Goal: Check status: Check status

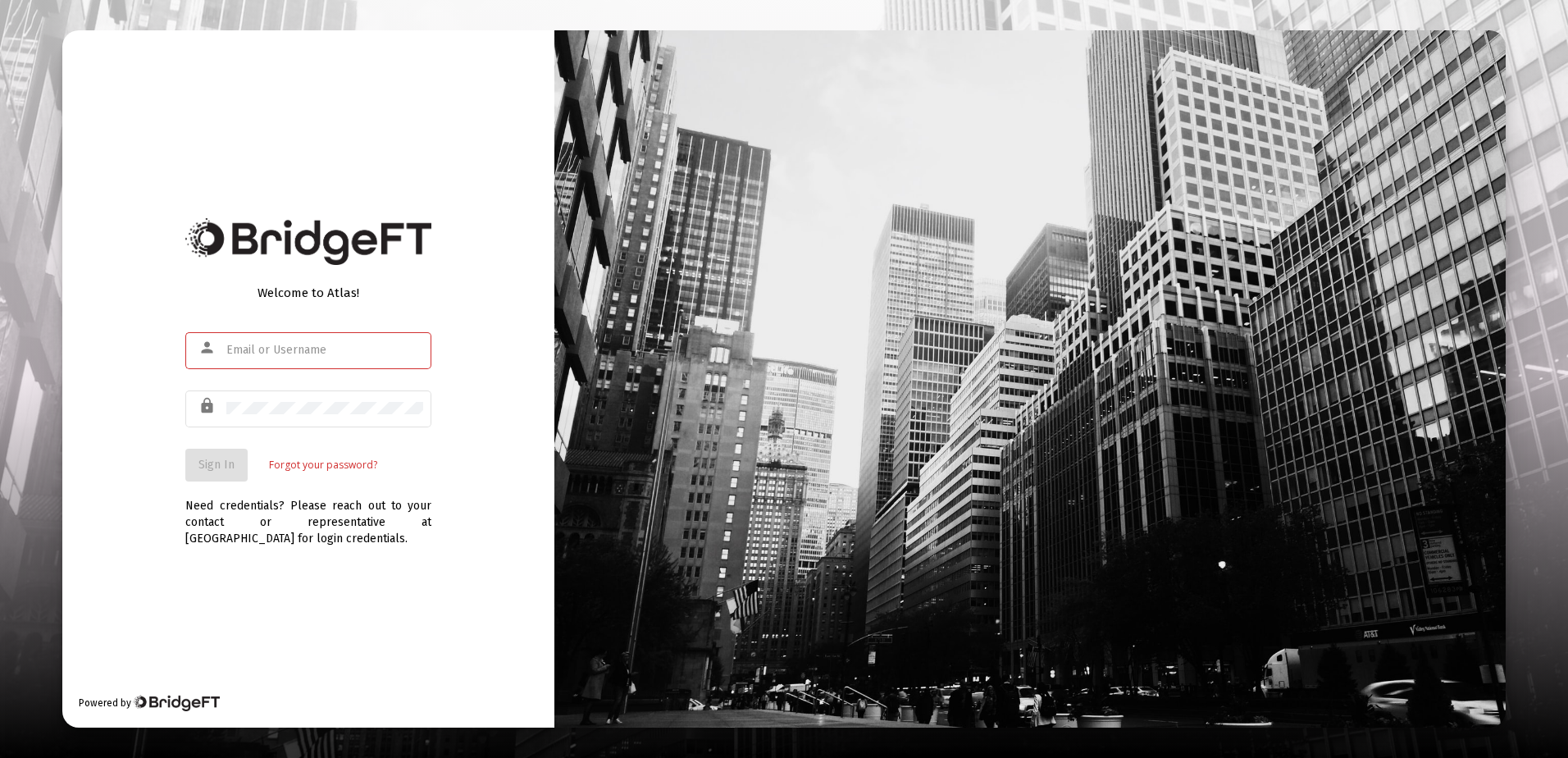
type input "[PERSON_NAME][EMAIL_ADDRESS][DOMAIN_NAME]"
click at [135, 459] on div "Welcome to Atlas! person [PERSON_NAME][EMAIL_ADDRESS][DOMAIN_NAME] lock Sign In…" at bounding box center [308, 379] width 492 height 697
click at [215, 464] on span "Sign In" at bounding box center [216, 465] width 36 height 14
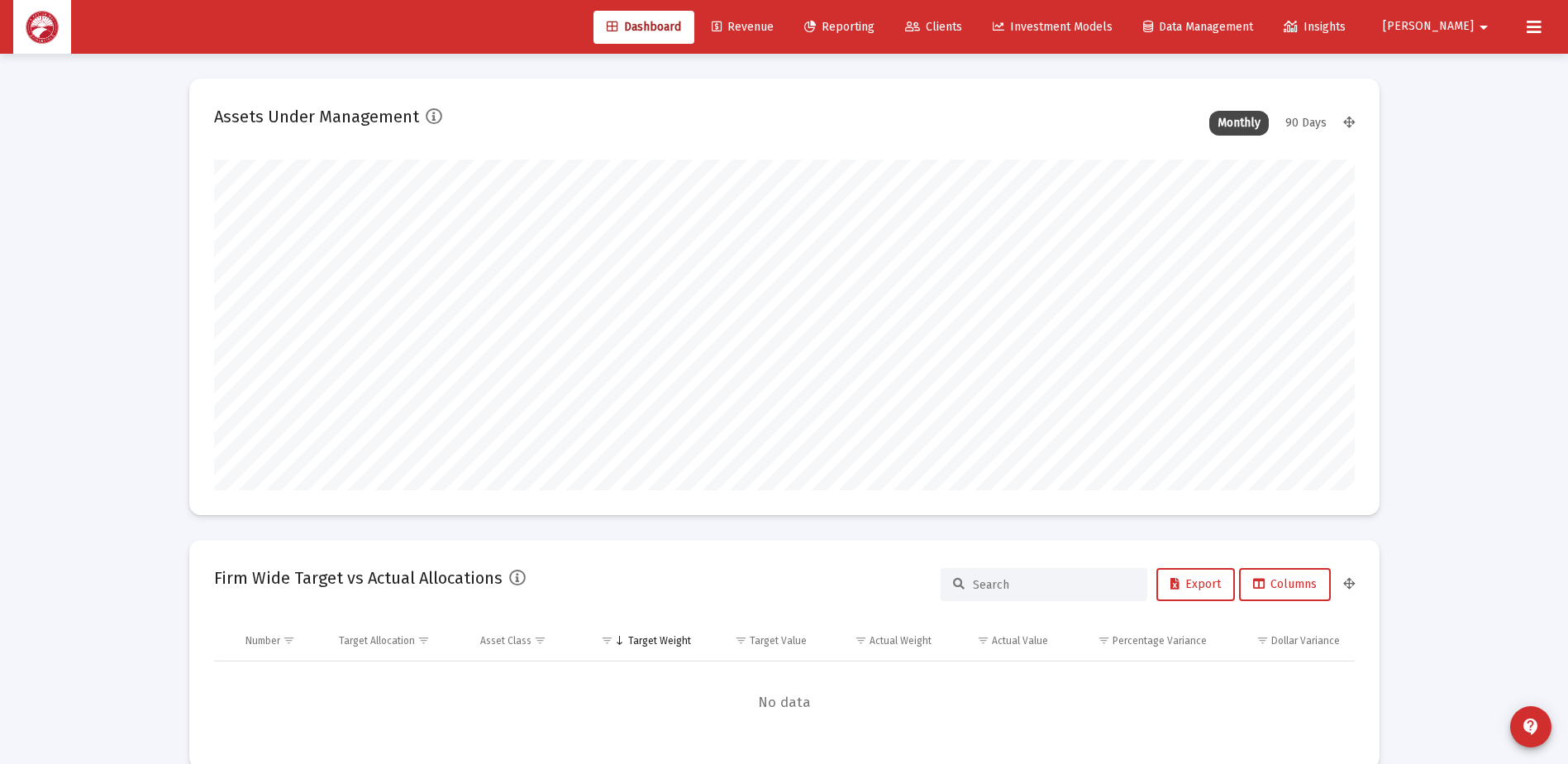
scroll to position [331, 614]
click at [963, 25] on span "Clients" at bounding box center [933, 27] width 57 height 14
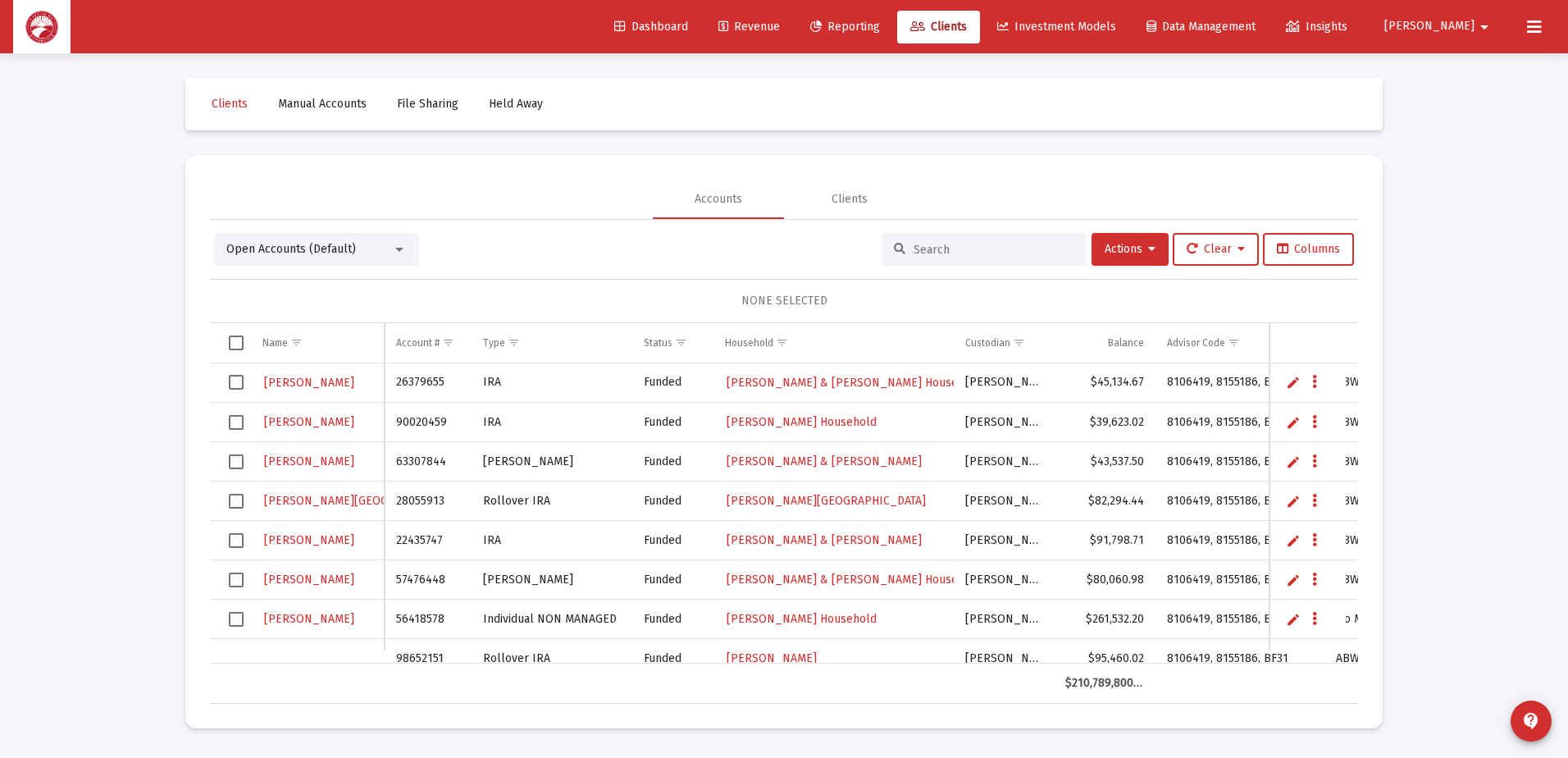
click at [942, 247] on input at bounding box center [994, 250] width 160 height 14
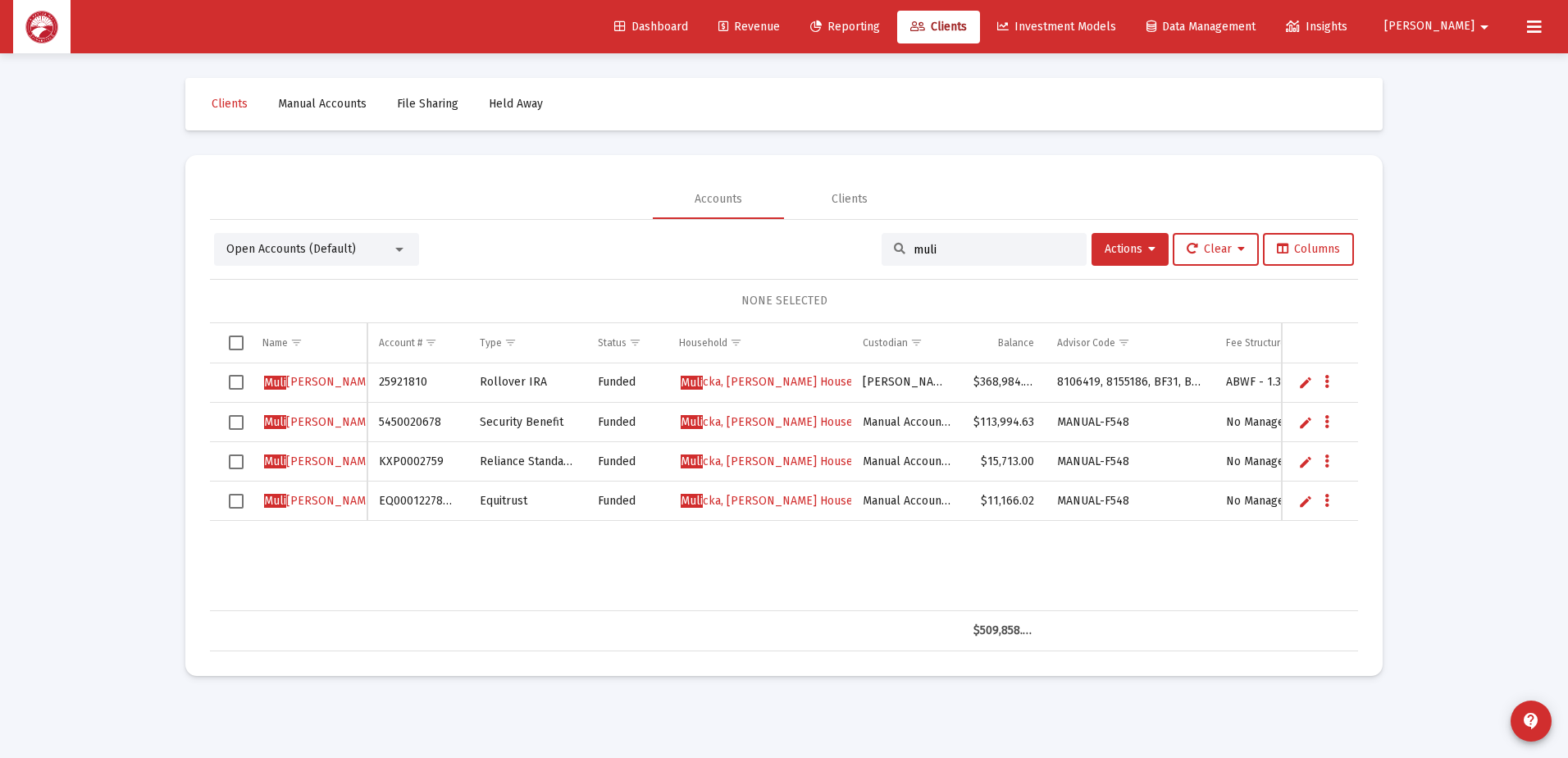
type input "muli"
click at [806, 381] on span "Muli cka, [PERSON_NAME] Household" at bounding box center [779, 382] width 196 height 14
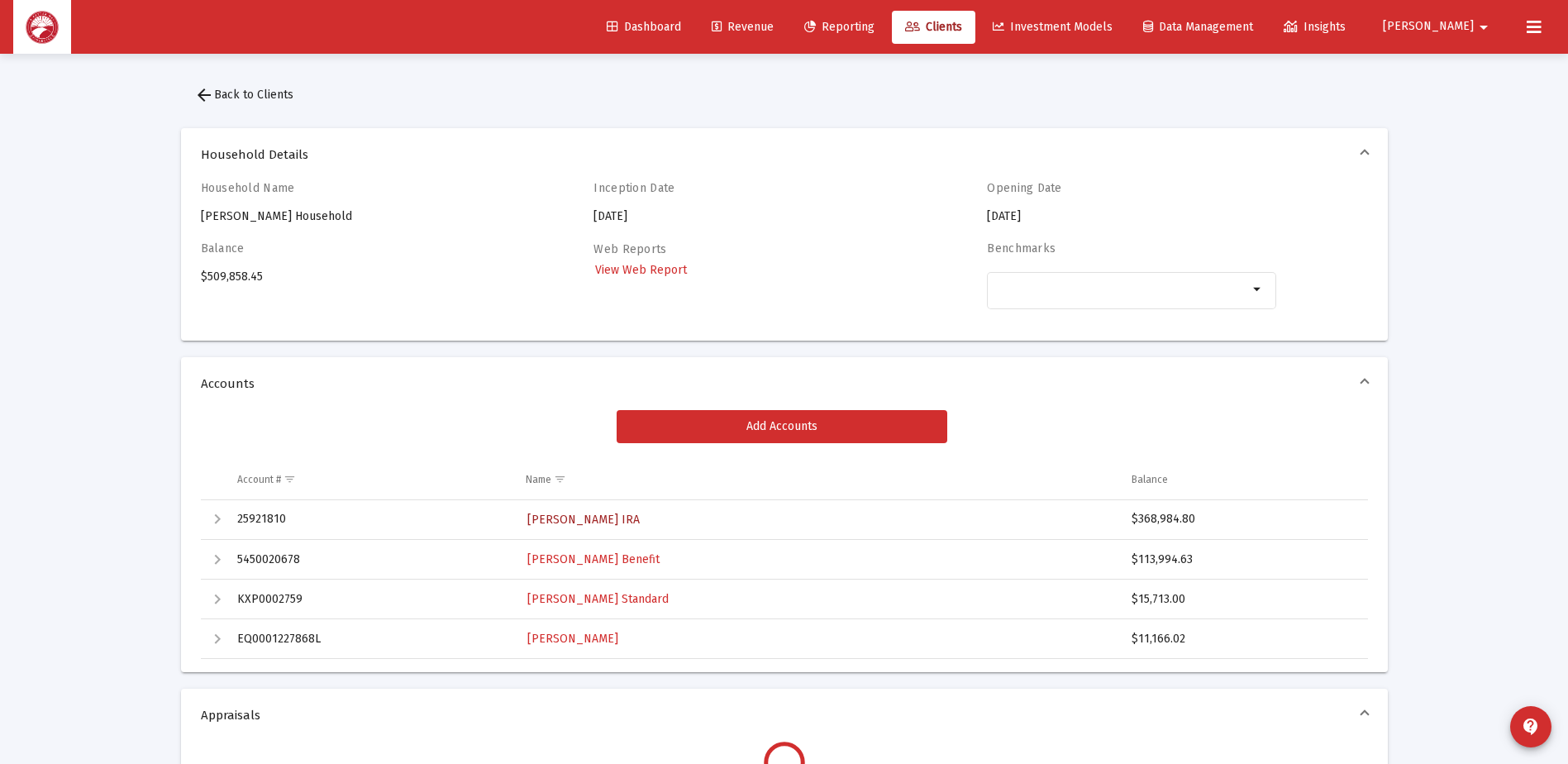
click at [640, 523] on span "[PERSON_NAME] IRA" at bounding box center [583, 520] width 112 height 14
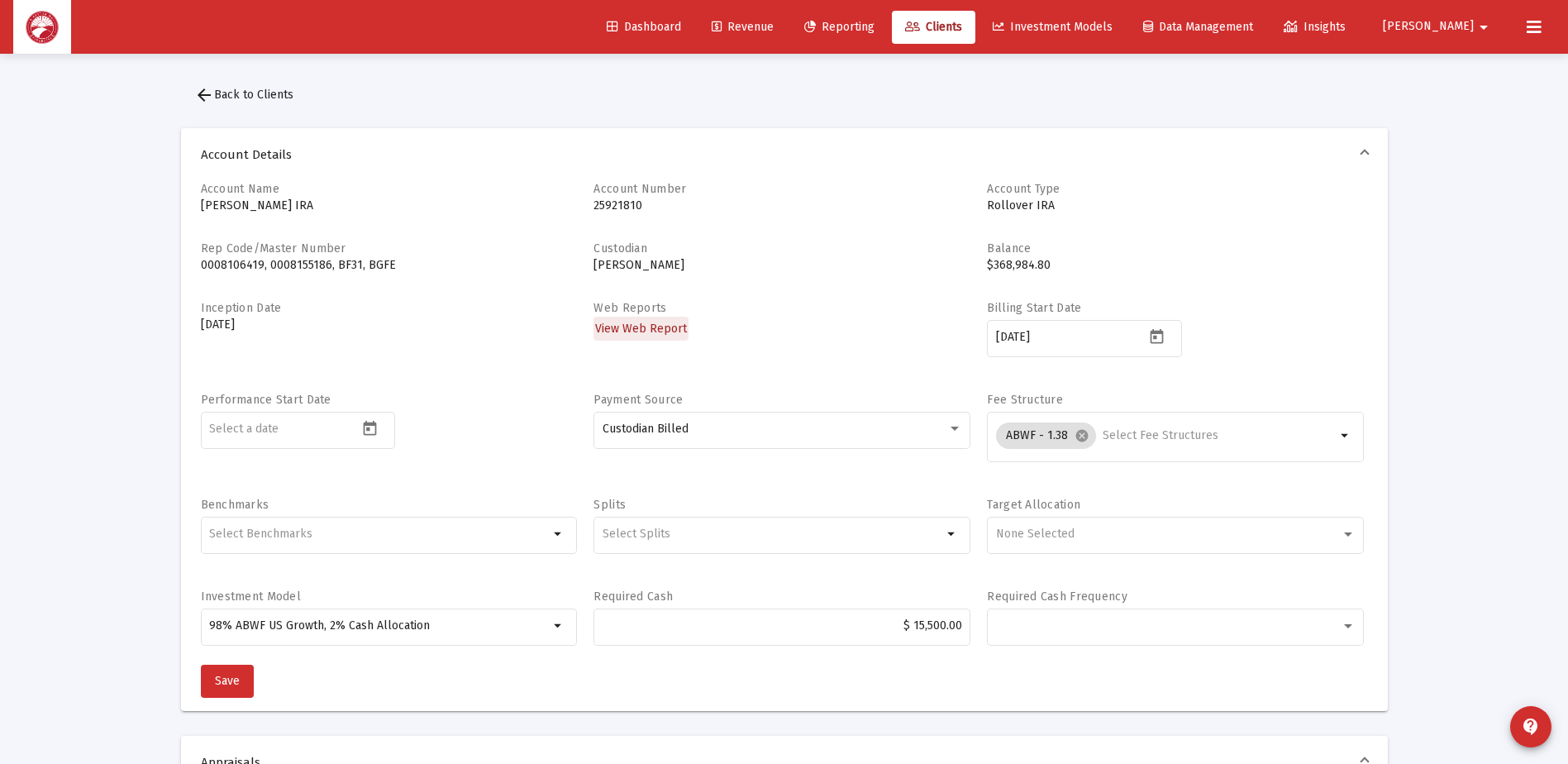
click at [658, 329] on span "View Web Report" at bounding box center [641, 329] width 92 height 14
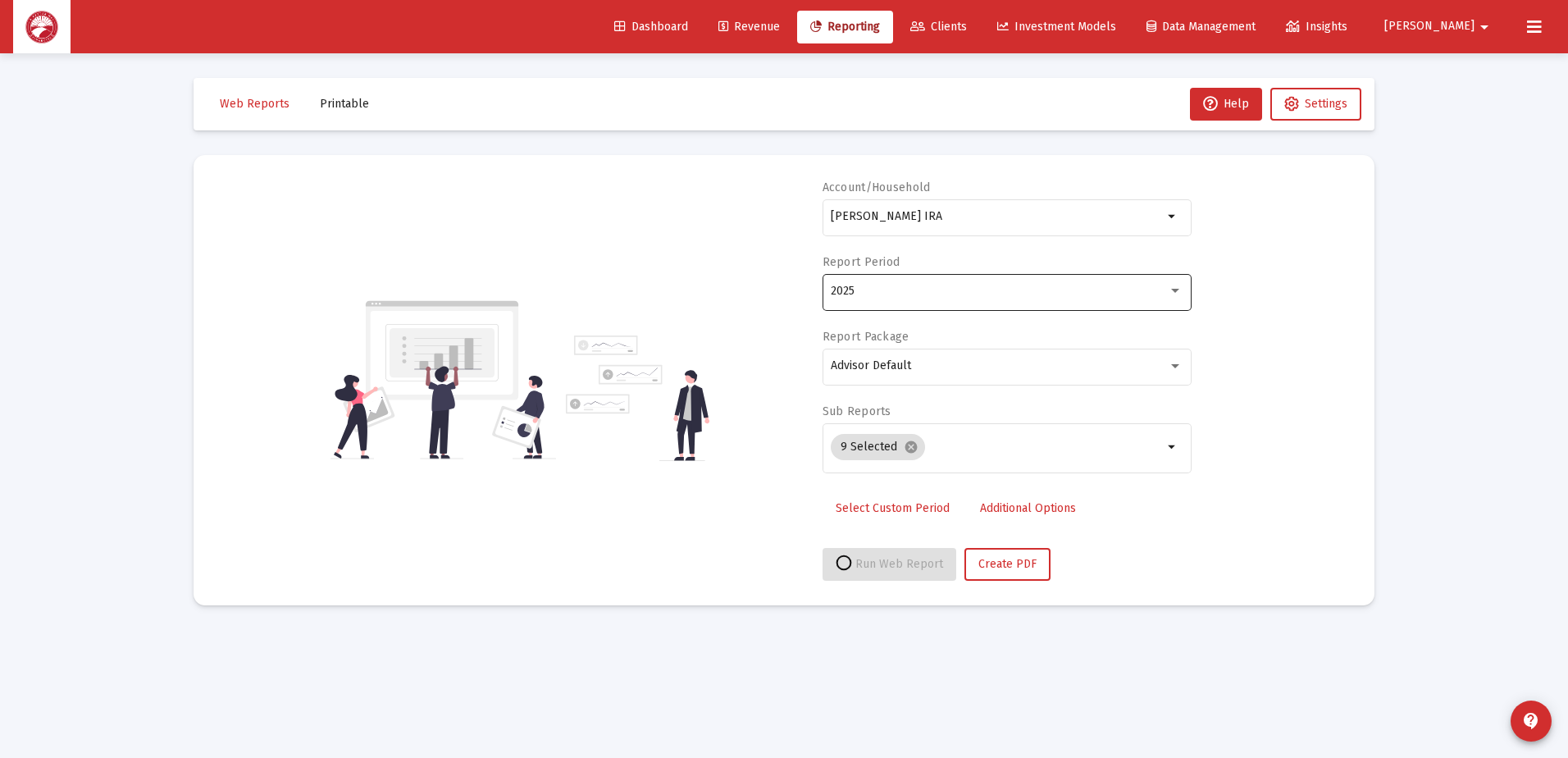
click at [916, 296] on div "2025" at bounding box center [999, 291] width 337 height 13
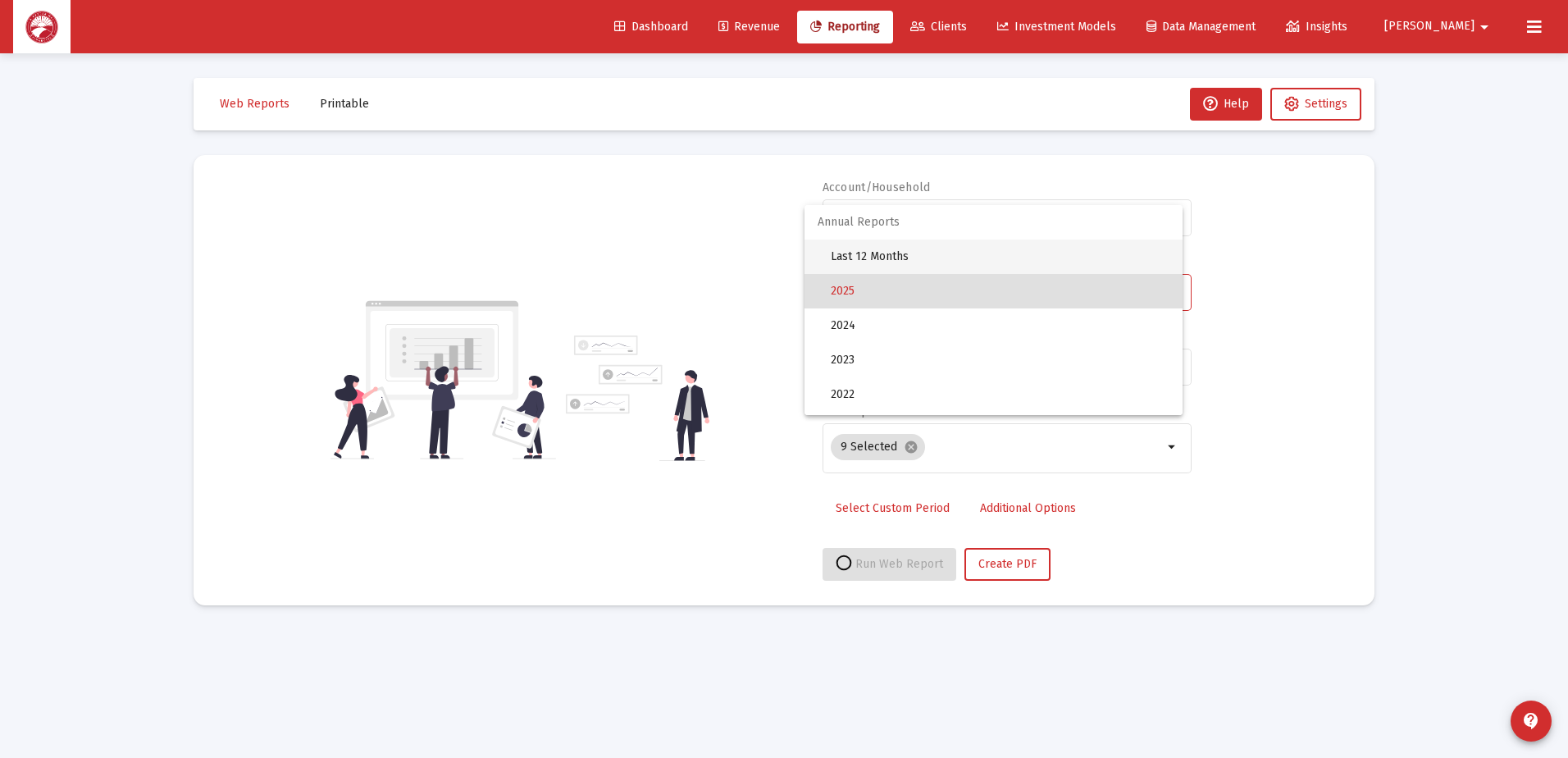
click at [911, 253] on span "Last 12 Months" at bounding box center [1000, 256] width 339 height 34
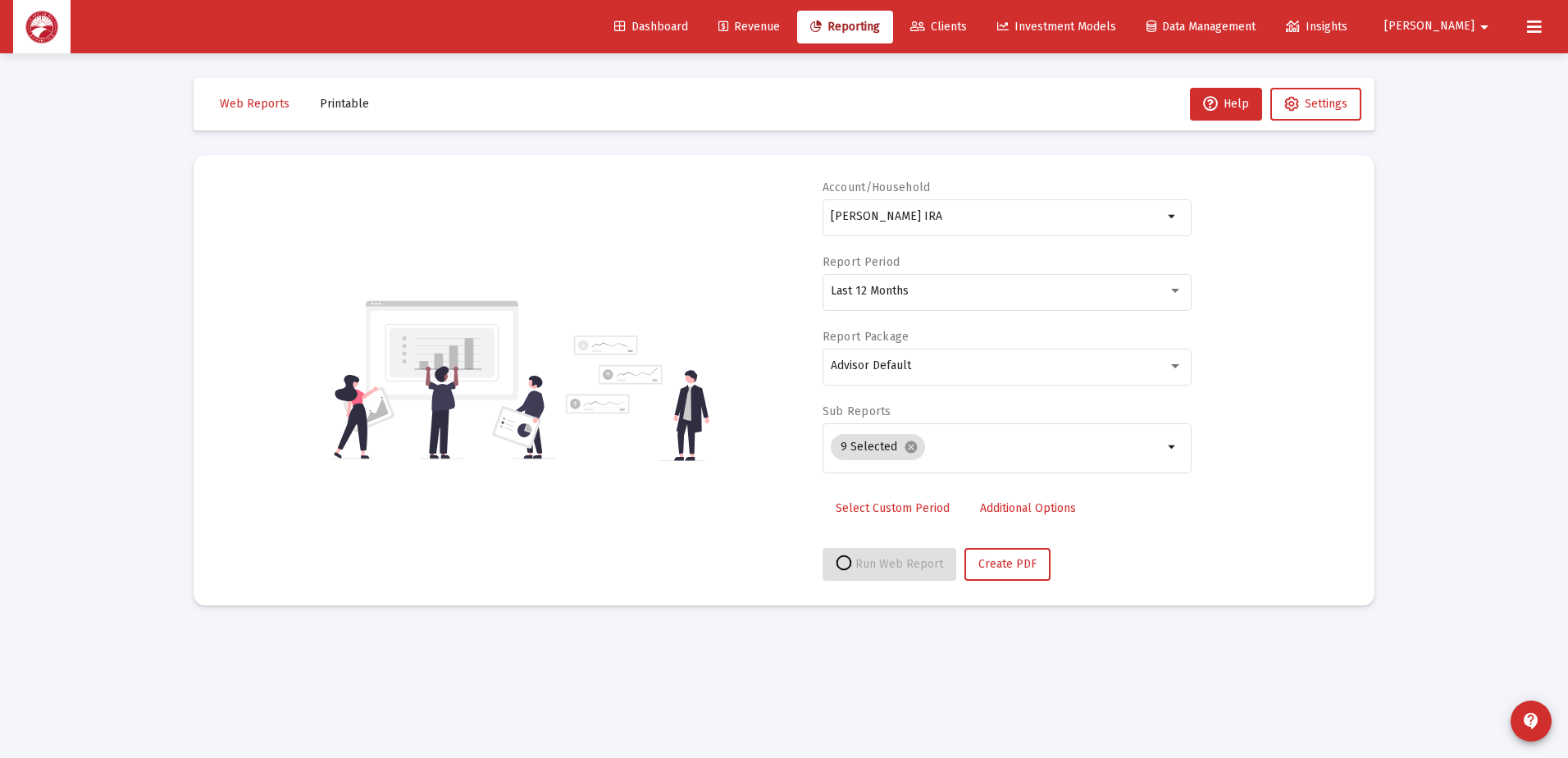
select select "View all"
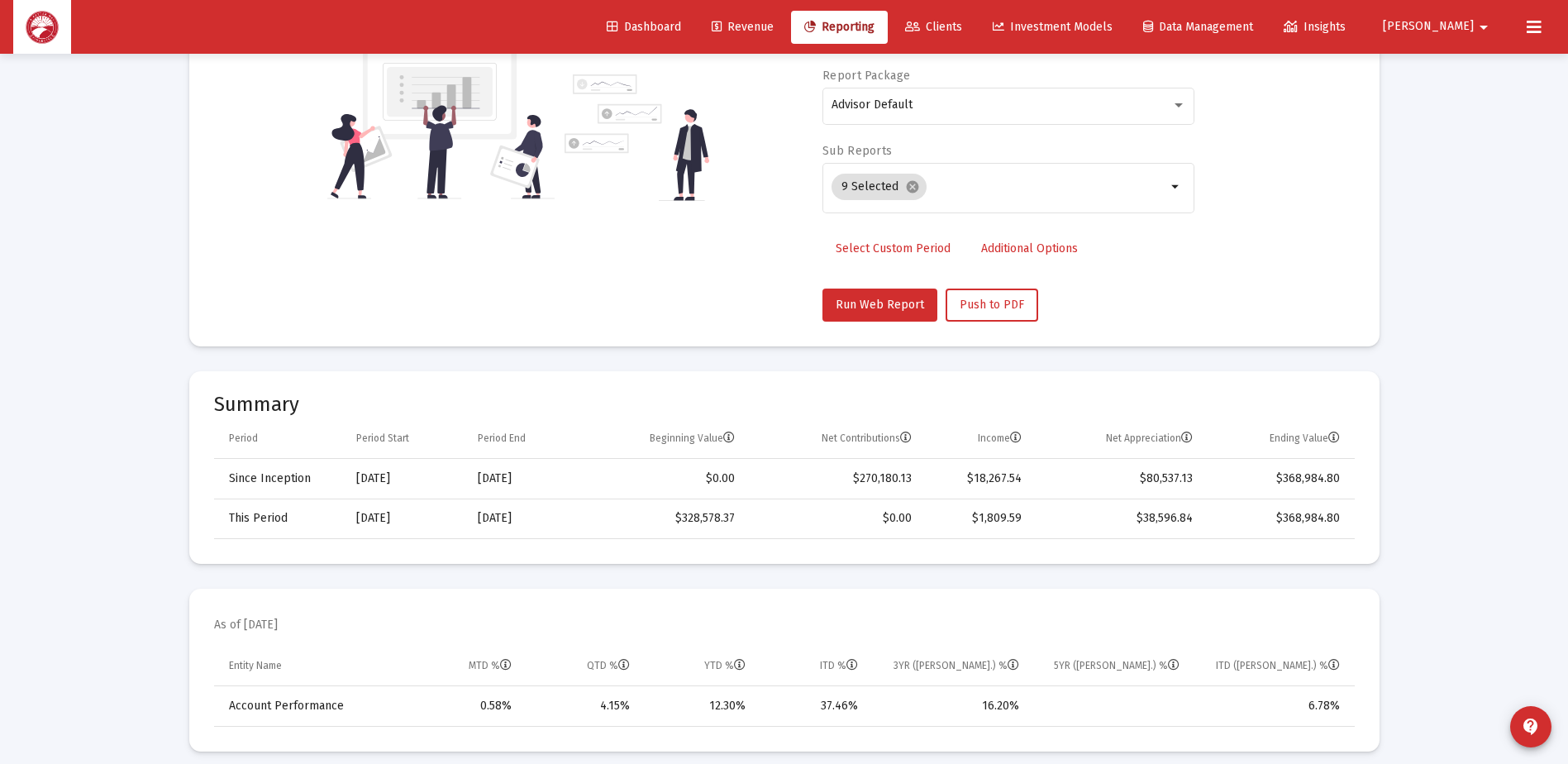
scroll to position [165, 0]
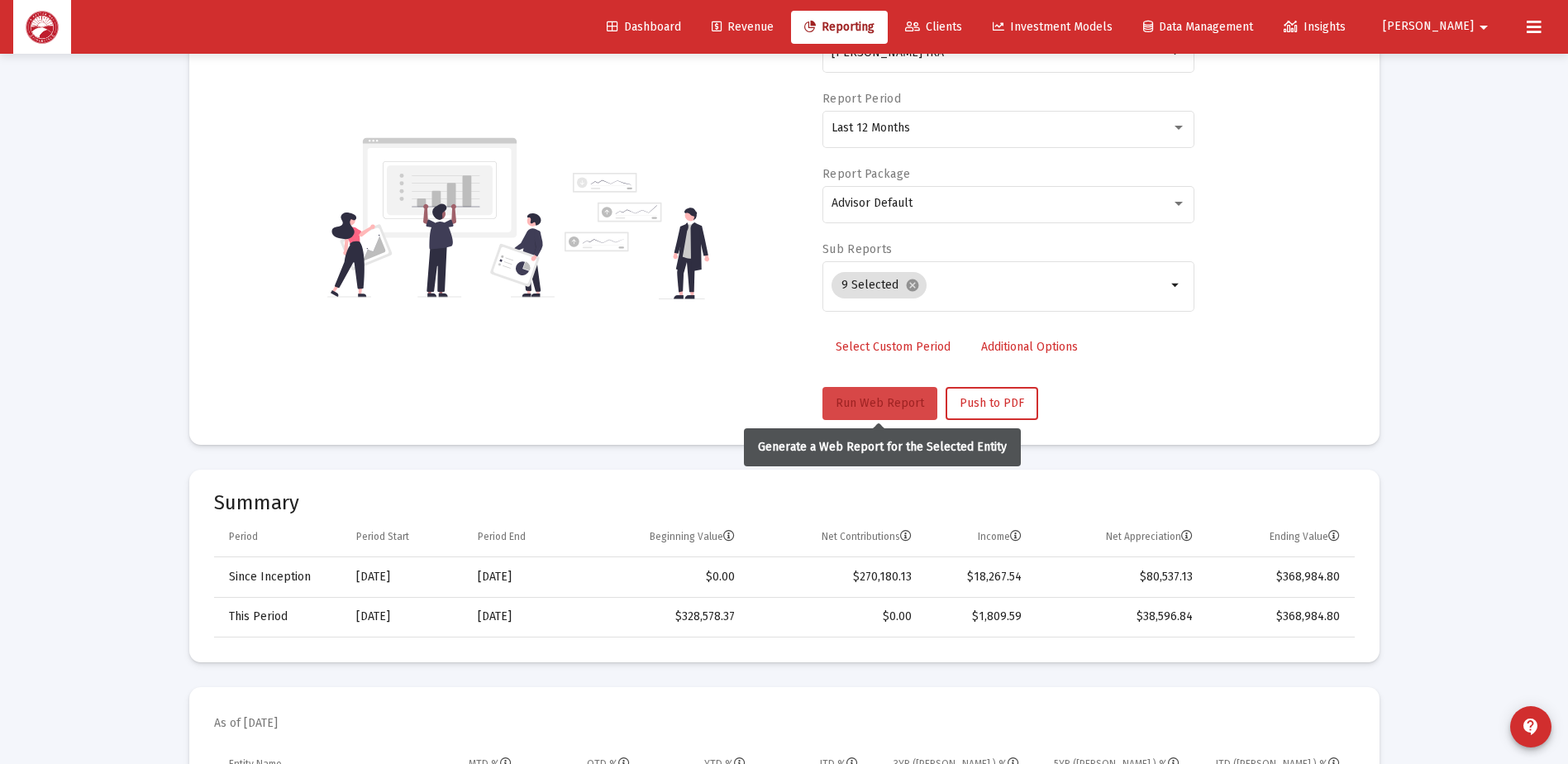
click at [900, 406] on span "Run Web Report" at bounding box center [880, 403] width 88 height 14
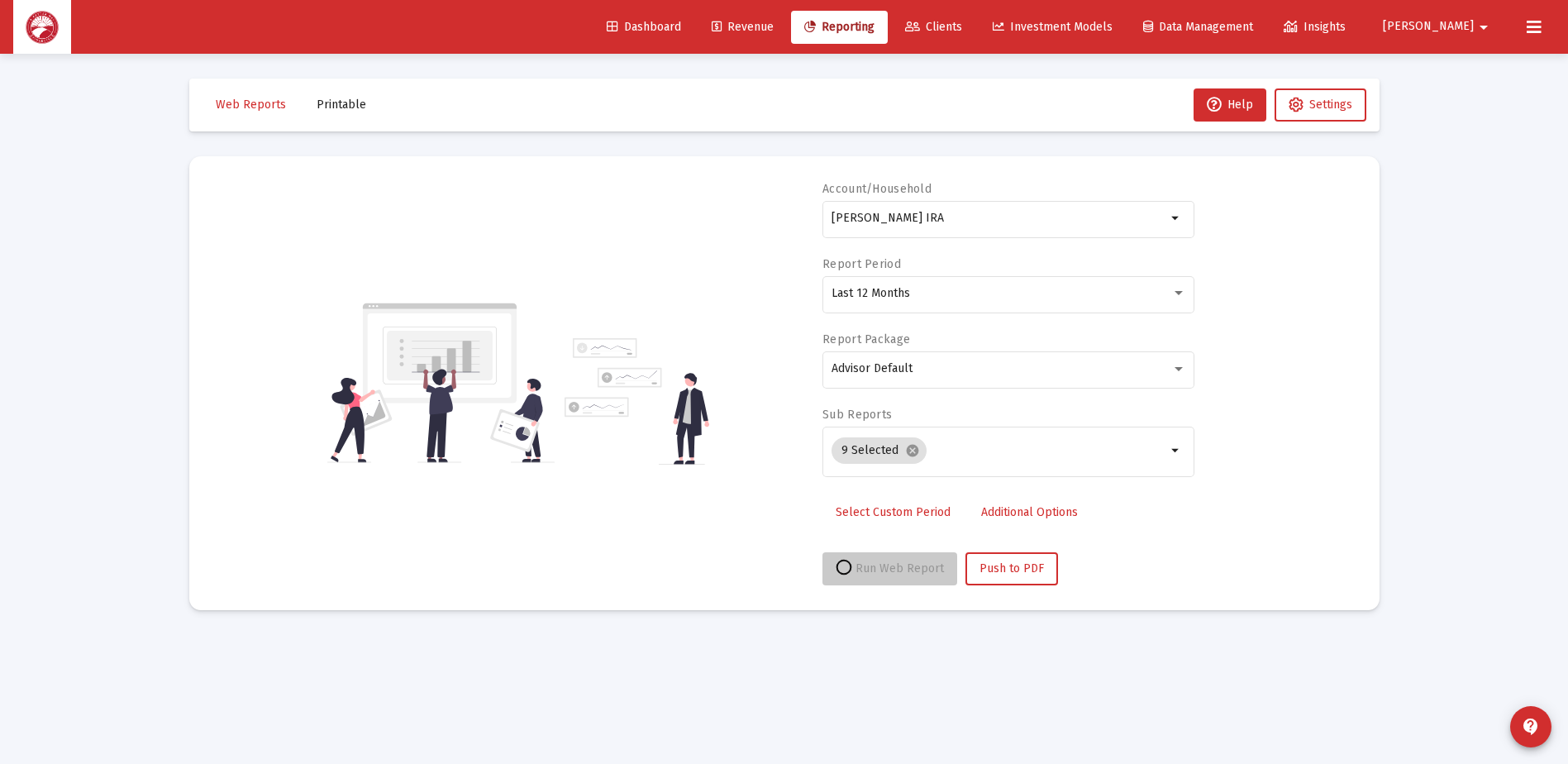
scroll to position [0, 0]
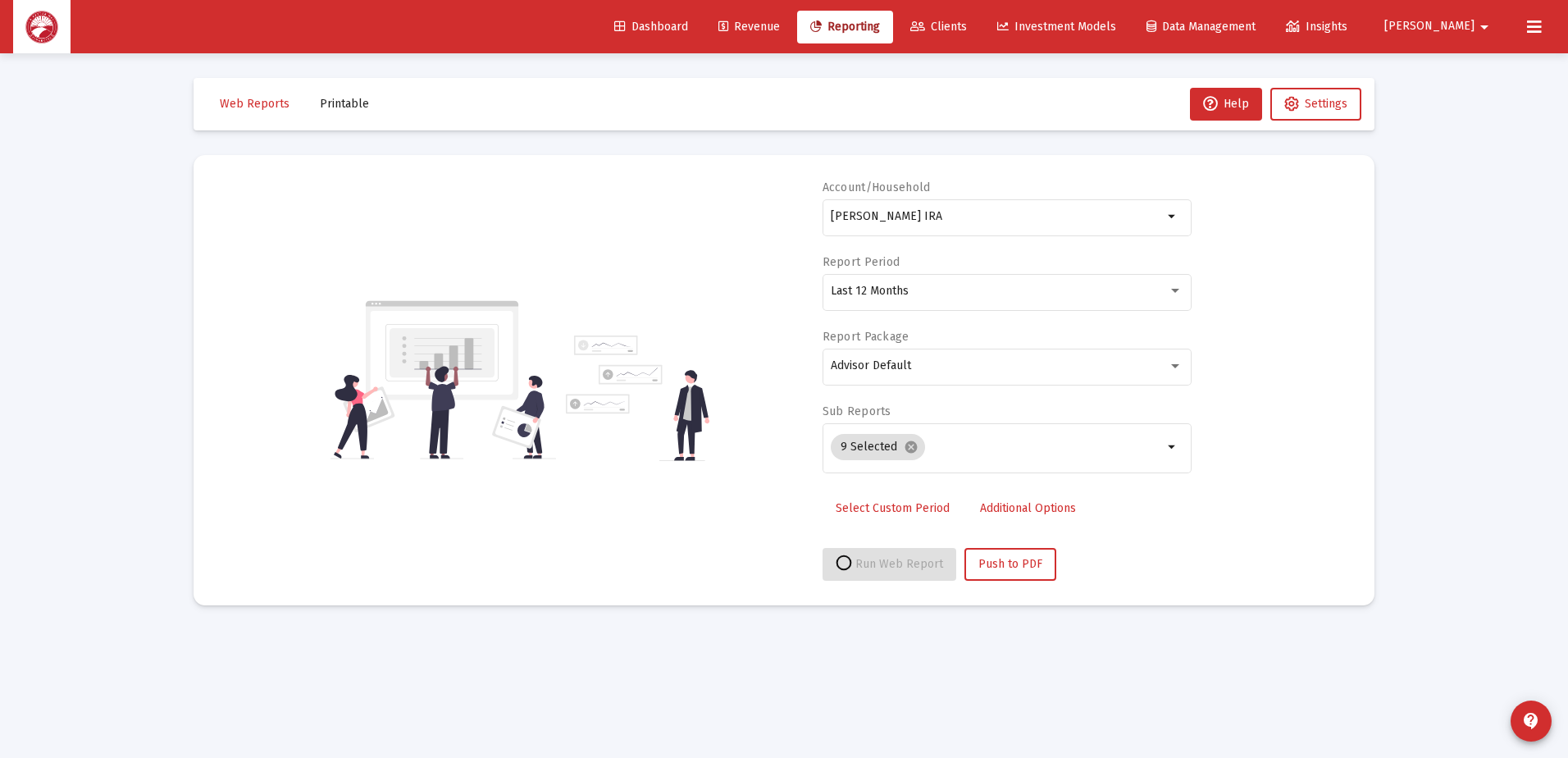
select select "View all"
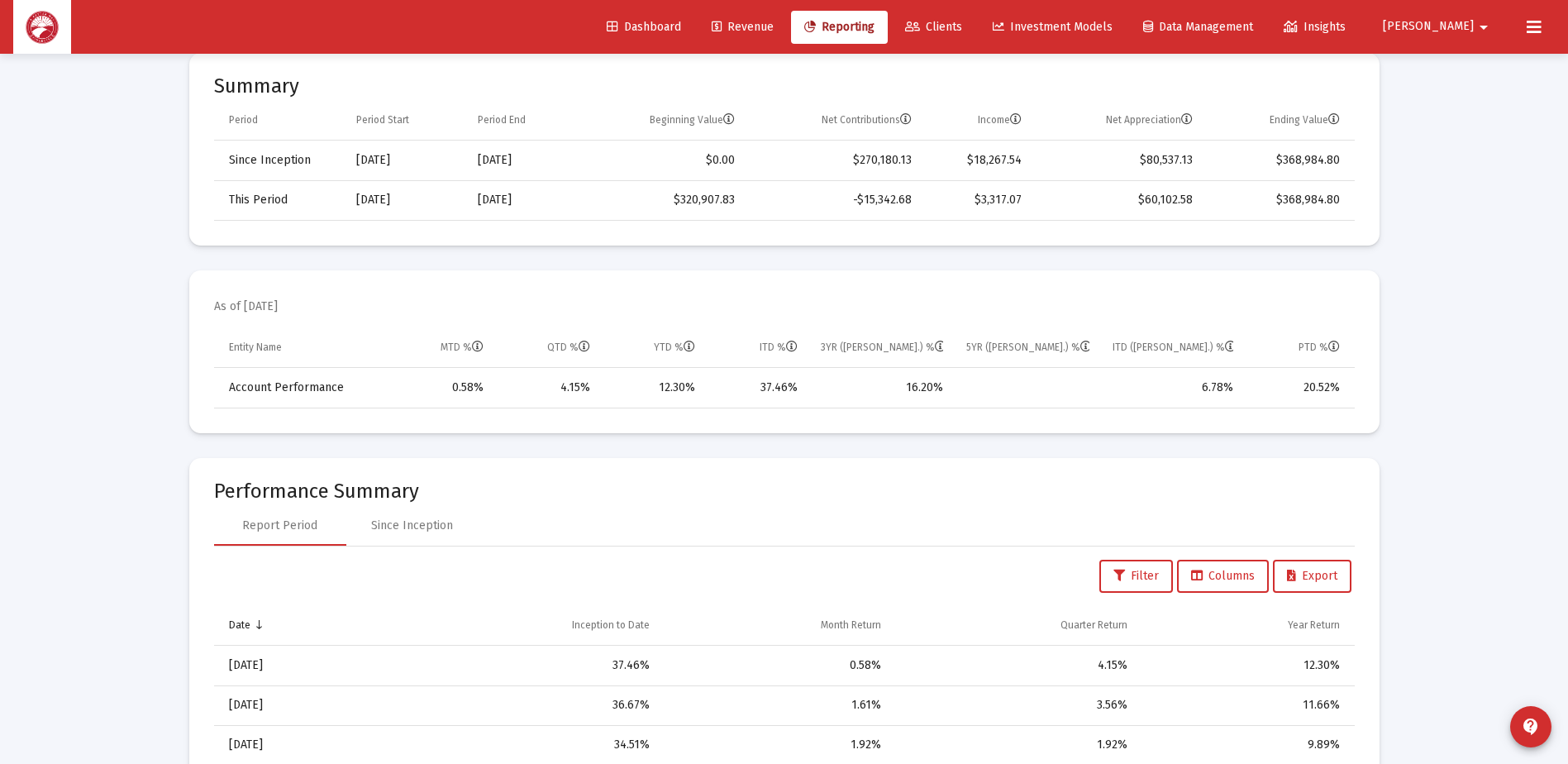
scroll to position [496, 0]
